Goal: Task Accomplishment & Management: Complete application form

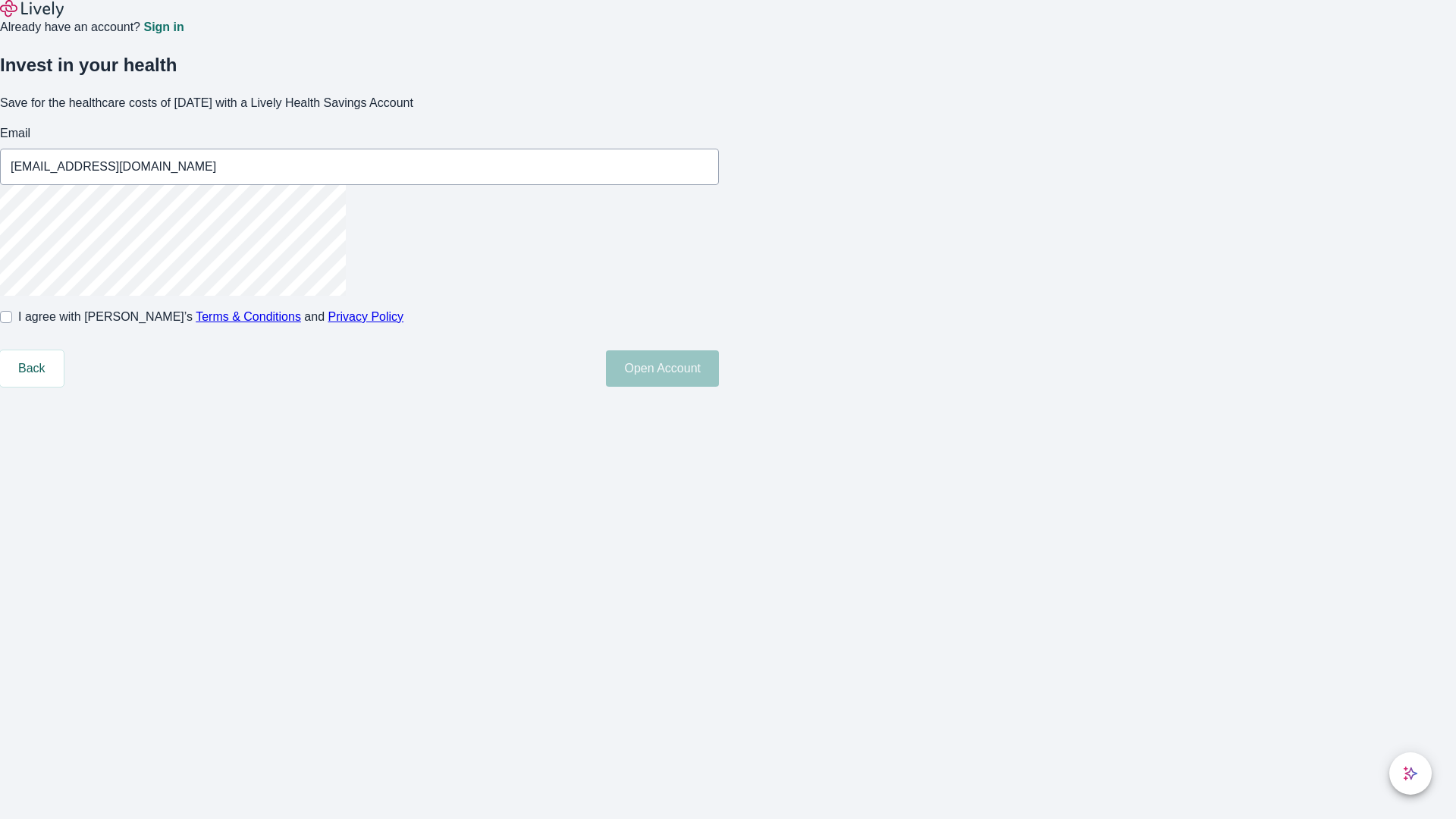
click at [13, 323] on input "I agree with Lively’s Terms & Conditions and Privacy Policy" at bounding box center [6, 317] width 13 height 13
checkbox input "true"
click at [719, 387] on button "Open Account" at bounding box center [662, 369] width 113 height 37
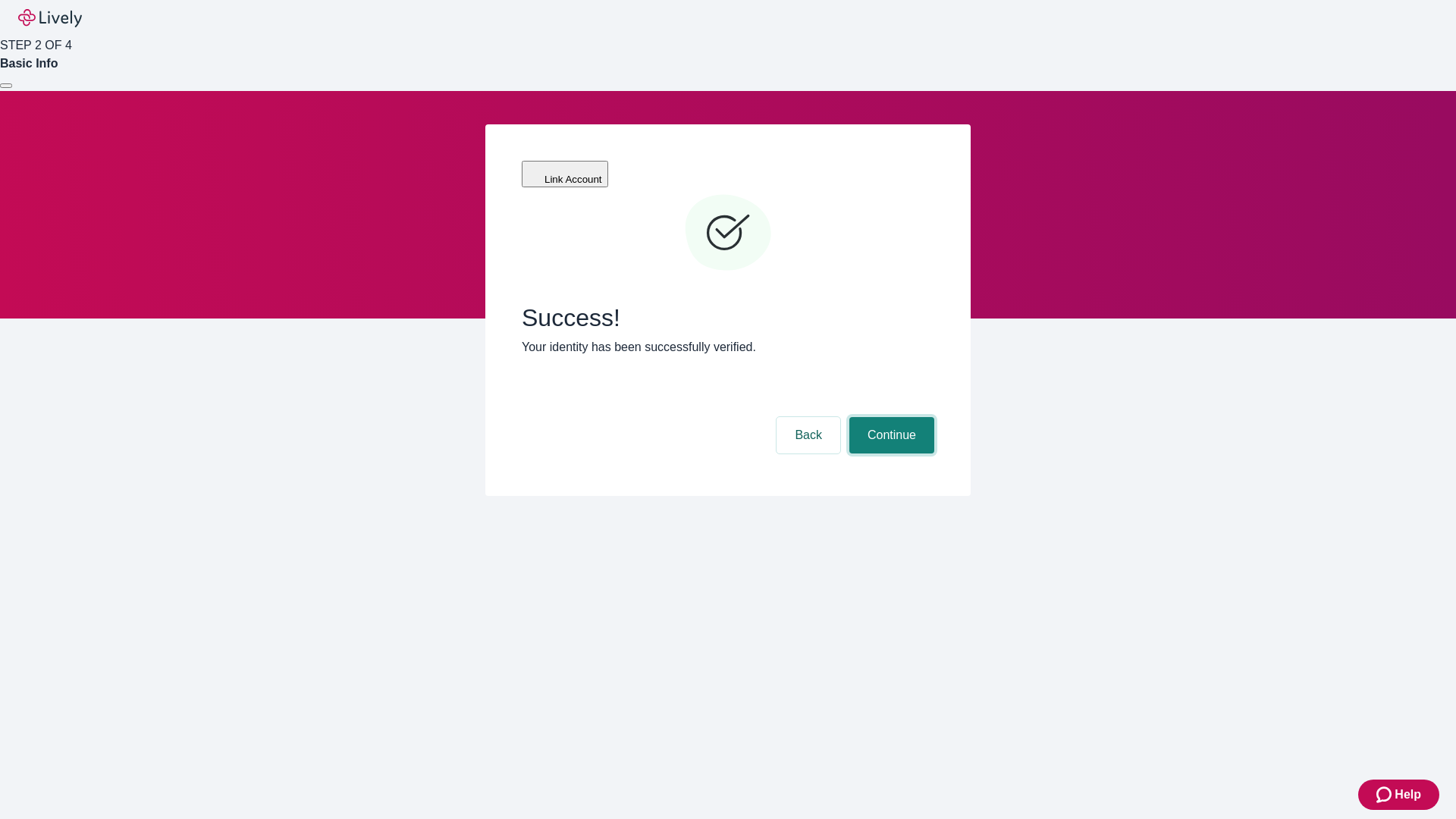
click at [889, 417] on button "Continue" at bounding box center [892, 435] width 85 height 37
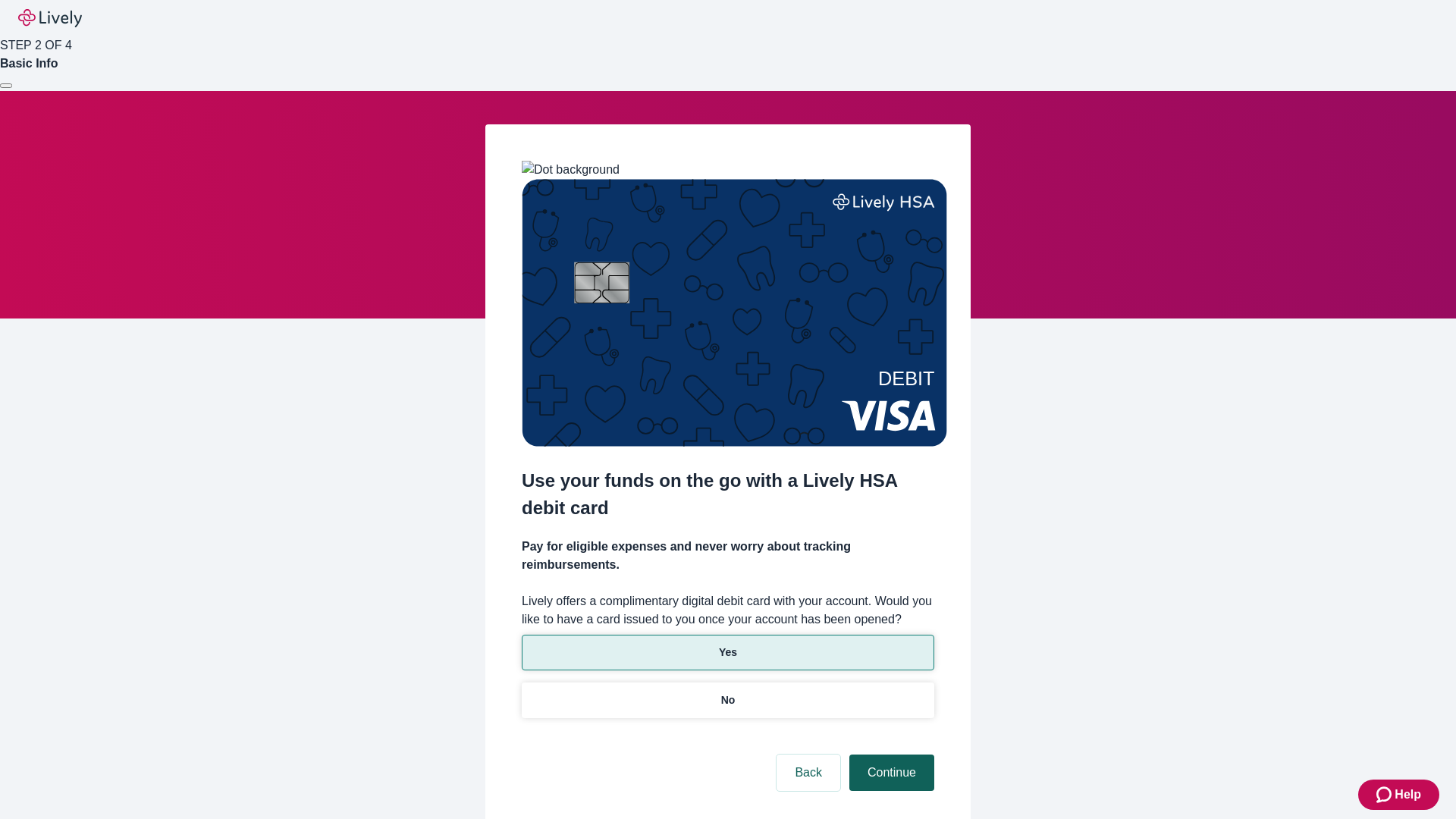
click at [728, 645] on p "Yes" at bounding box center [728, 653] width 18 height 16
click at [889, 755] on button "Continue" at bounding box center [892, 773] width 85 height 37
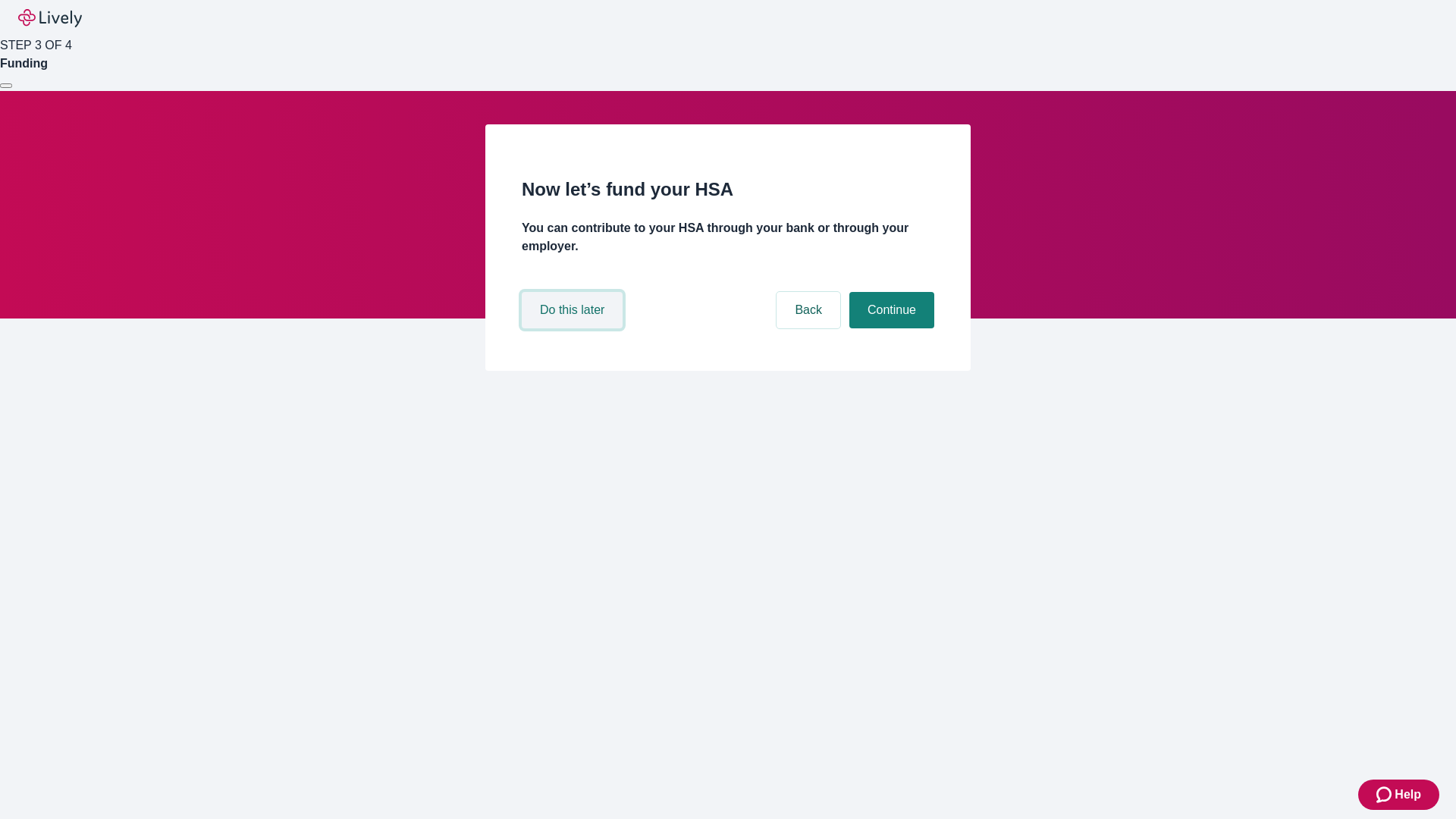
click at [575, 328] on button "Do this later" at bounding box center [572, 310] width 101 height 37
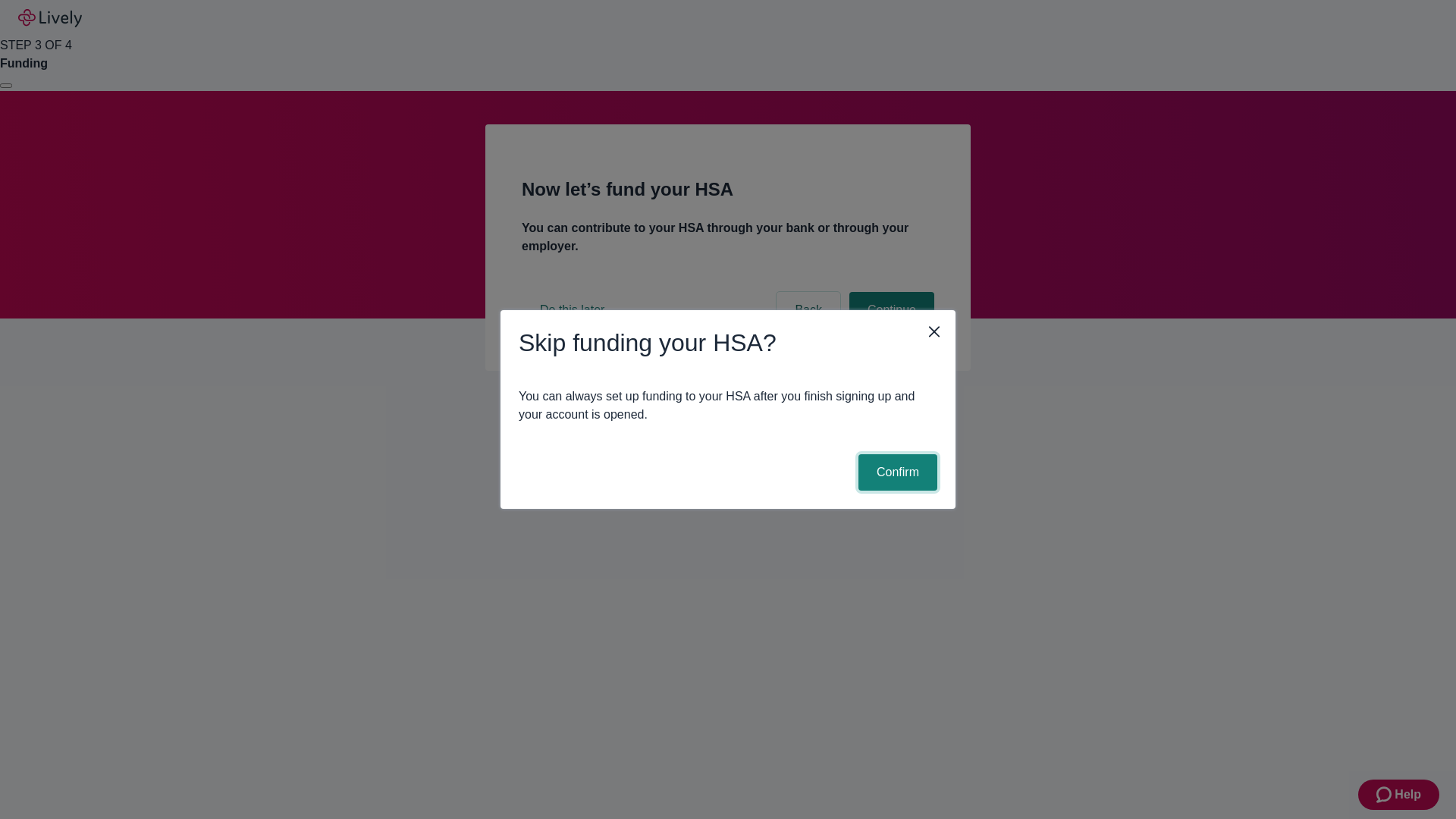
click at [896, 473] on button "Confirm" at bounding box center [898, 473] width 79 height 37
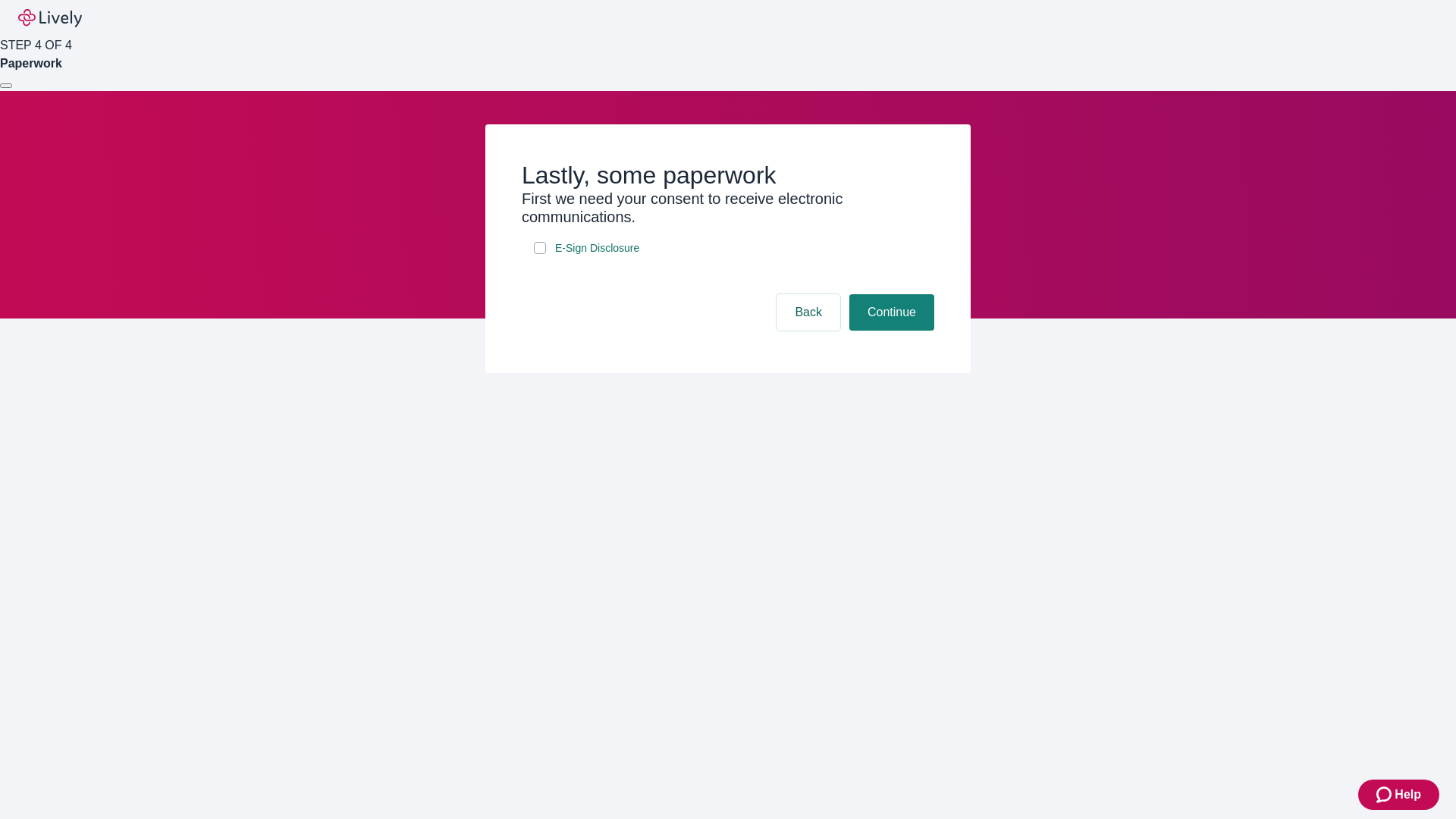
click at [540, 254] on input "E-Sign Disclosure" at bounding box center [540, 247] width 13 height 13
checkbox input "true"
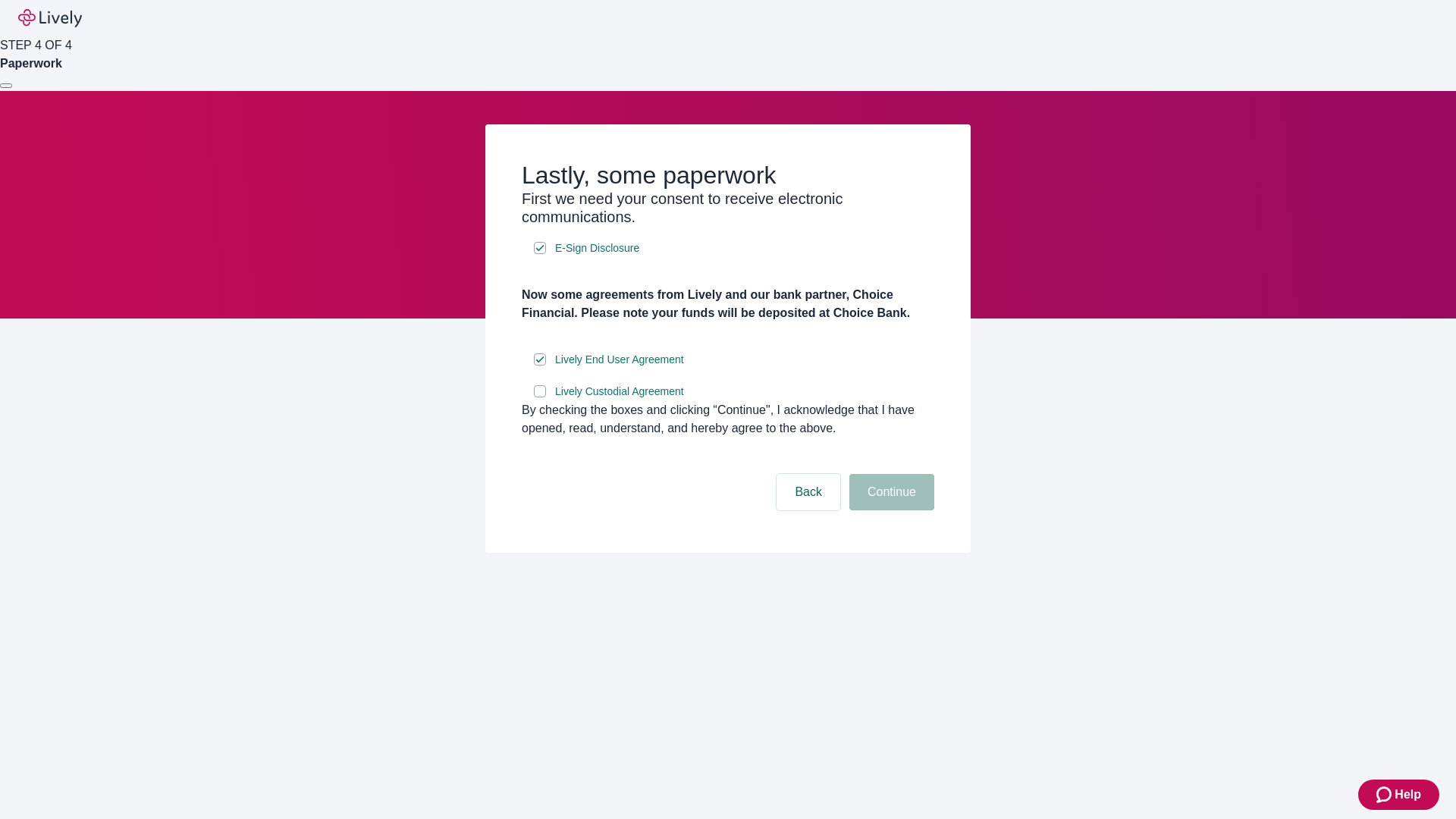
click at [540, 397] on input "Lively Custodial Agreement" at bounding box center [540, 391] width 13 height 13
checkbox input "true"
click at [889, 510] on button "Continue" at bounding box center [892, 493] width 85 height 37
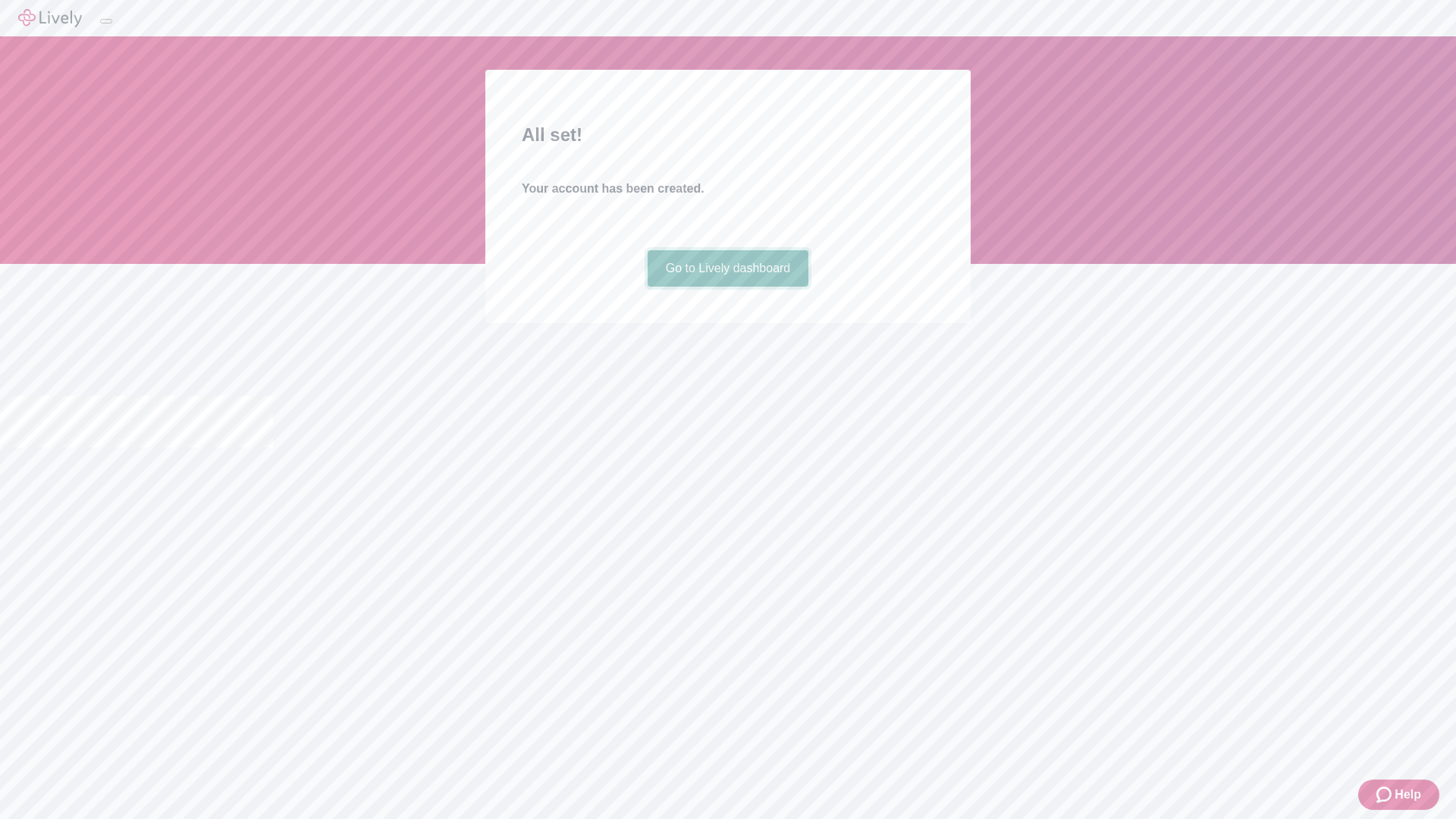
click at [728, 287] on link "Go to Lively dashboard" at bounding box center [728, 269] width 162 height 37
